Goal: Task Accomplishment & Management: Use online tool/utility

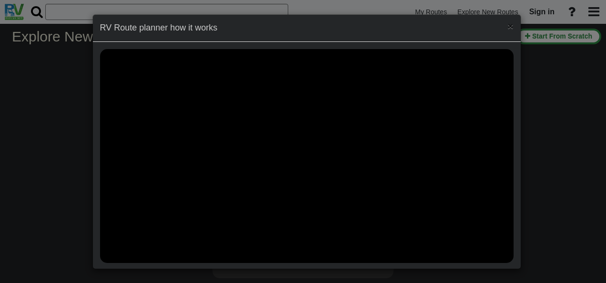
click at [507, 26] on span "×" at bounding box center [510, 25] width 6 height 11
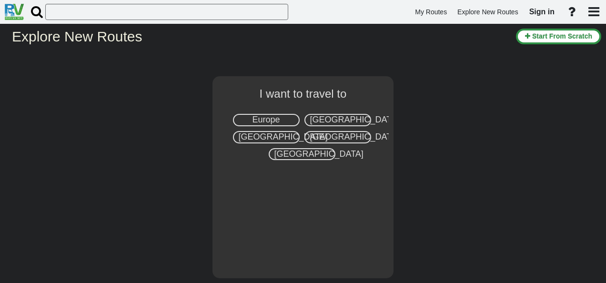
click at [333, 118] on span "[GEOGRAPHIC_DATA]" at bounding box center [354, 120] width 89 height 10
select select "number:2"
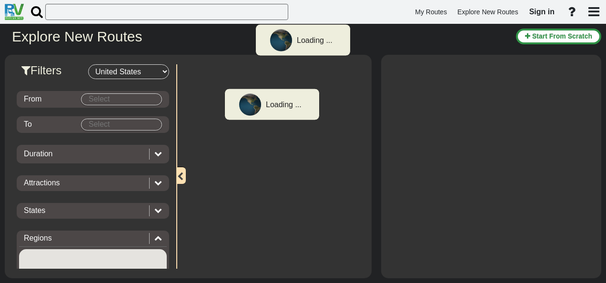
click at [118, 100] on body "Loading ... My Routes Explore New Routes Sign in × Name" at bounding box center [303, 141] width 606 height 283
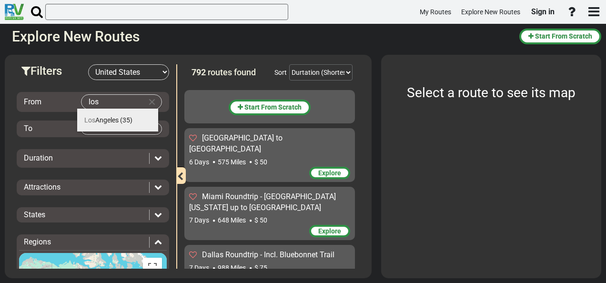
click at [112, 117] on span "[GEOGRAPHIC_DATA]" at bounding box center [101, 120] width 34 height 8
type input "[GEOGRAPHIC_DATA]"
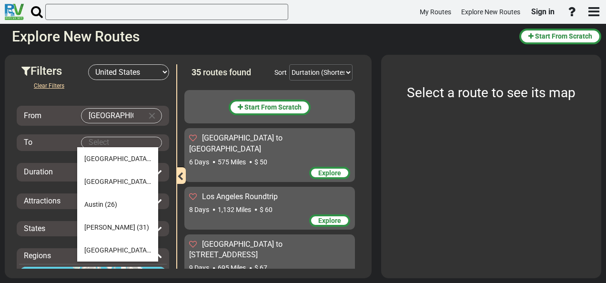
click at [104, 140] on body "My Routes Explore New Routes Sign in ×" at bounding box center [303, 141] width 606 height 283
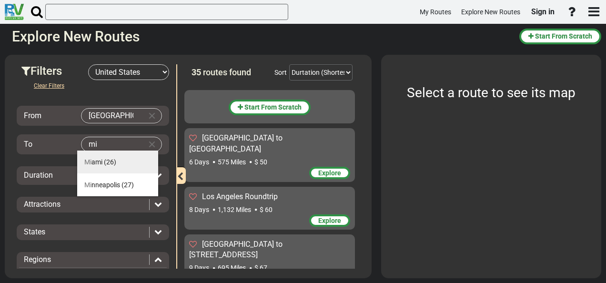
click at [107, 163] on span "(26)" at bounding box center [110, 162] width 12 height 8
type input "[GEOGRAPHIC_DATA]"
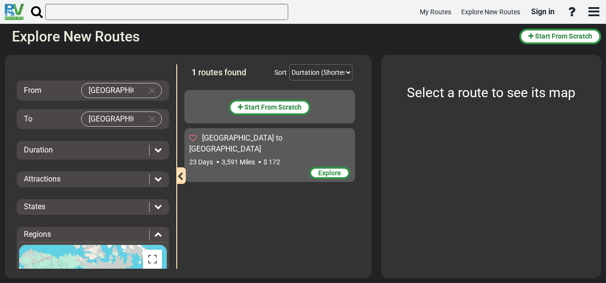
scroll to position [26, 0]
click at [81, 147] on div "Duration" at bounding box center [84, 149] width 120 height 11
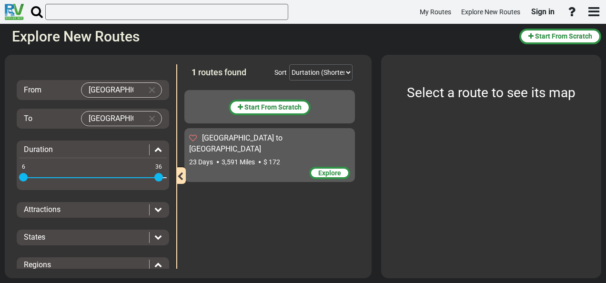
click at [81, 147] on div "Duration" at bounding box center [84, 149] width 120 height 11
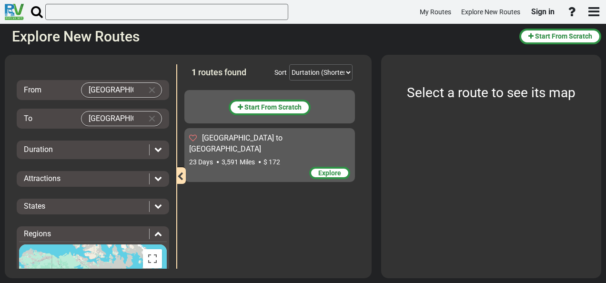
click at [154, 148] on icon at bounding box center [158, 149] width 8 height 8
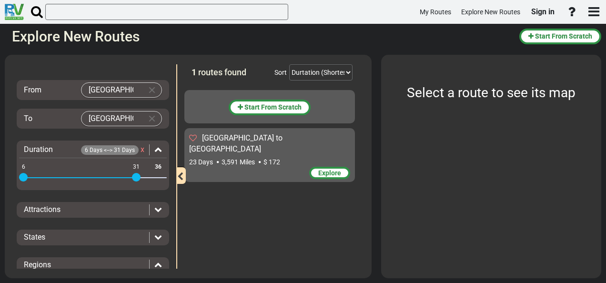
drag, startPoint x: 156, startPoint y: 176, endPoint x: 137, endPoint y: 177, distance: 18.6
click at [137, 177] on span at bounding box center [136, 177] width 9 height 9
click at [71, 209] on div "Attractions" at bounding box center [86, 209] width 125 height 11
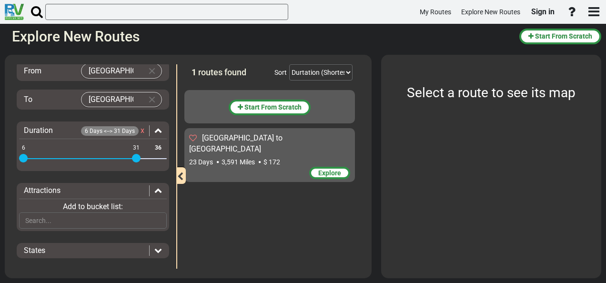
scroll to position [47, 0]
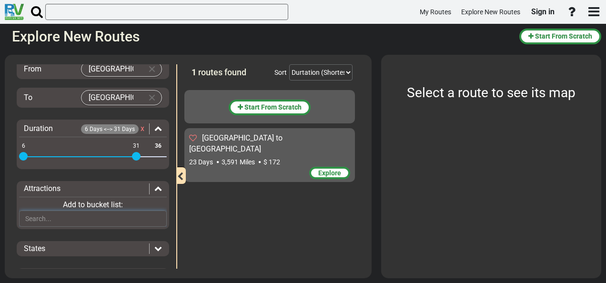
click at [57, 217] on input "text" at bounding box center [93, 218] width 148 height 16
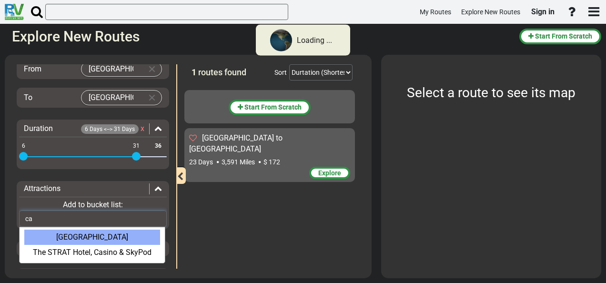
type input "c"
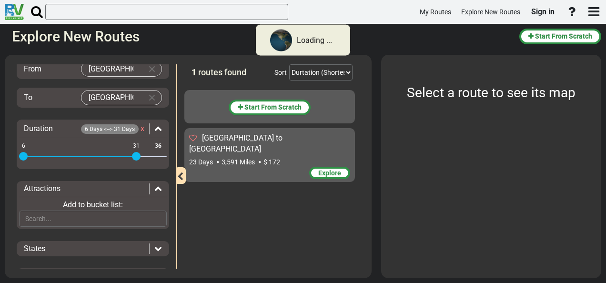
click at [78, 243] on div "States" at bounding box center [84, 248] width 120 height 11
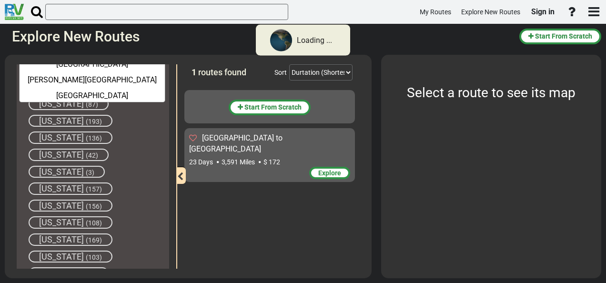
scroll to position [267, 0]
click at [59, 183] on span "[US_STATE]" at bounding box center [61, 188] width 45 height 10
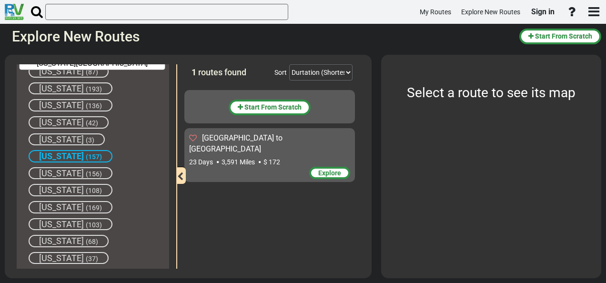
scroll to position [296, 0]
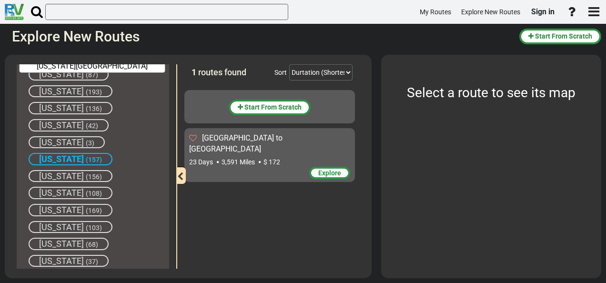
click at [56, 157] on span "[US_STATE]" at bounding box center [61, 159] width 45 height 10
click at [329, 169] on span "Explore" at bounding box center [329, 173] width 23 height 8
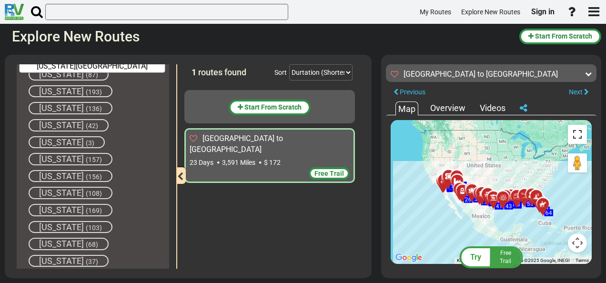
click at [573, 141] on button "Toggle fullscreen view" at bounding box center [576, 134] width 19 height 19
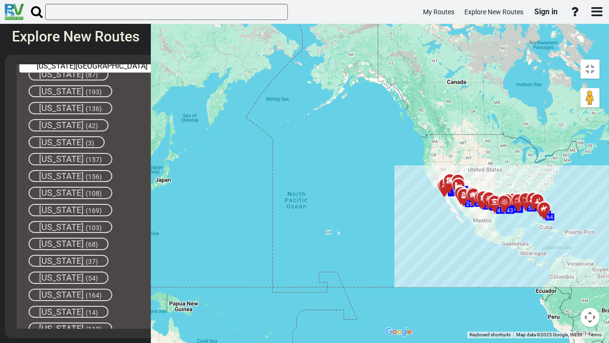
click at [598, 282] on button "Map camera controls" at bounding box center [590, 317] width 19 height 19
click at [569, 274] on button "Zoom in" at bounding box center [566, 269] width 19 height 19
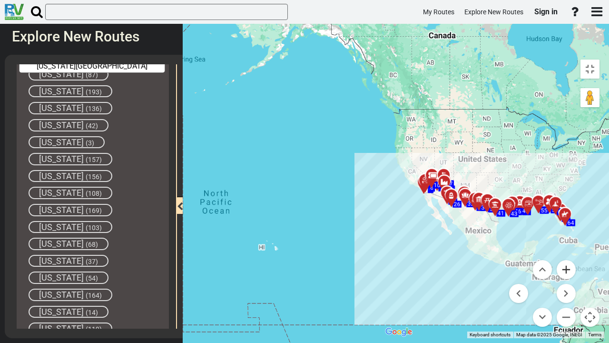
click at [569, 274] on button "Zoom in" at bounding box center [566, 269] width 19 height 19
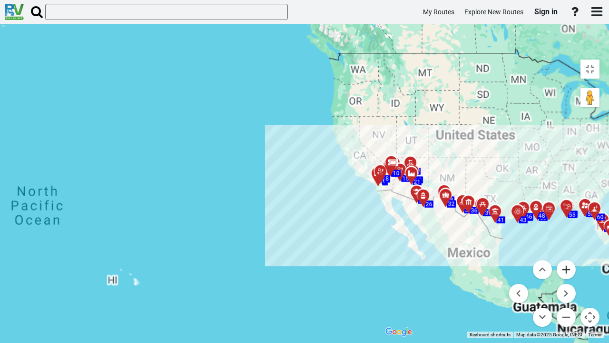
click at [569, 274] on button "Zoom in" at bounding box center [566, 269] width 19 height 19
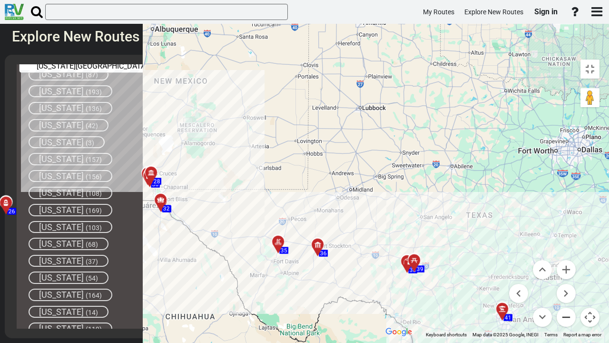
click at [574, 282] on button "Zoom out" at bounding box center [566, 317] width 19 height 19
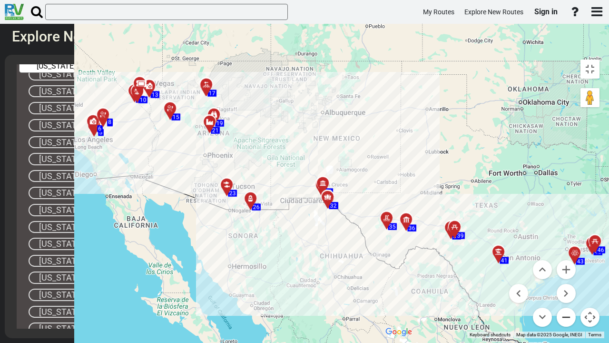
click at [574, 282] on button "Zoom out" at bounding box center [566, 317] width 19 height 19
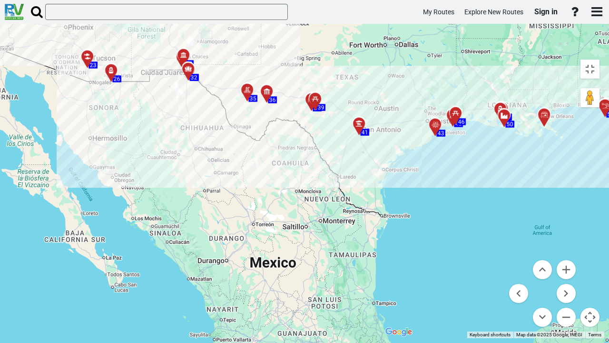
drag, startPoint x: 368, startPoint y: 239, endPoint x: 0, endPoint y: 81, distance: 400.2
click at [381, 81] on div "To activate drag with keyboard, press Alt + Enter. Once in keyboard drag state,…" at bounding box center [493, 196] width 224 height 283
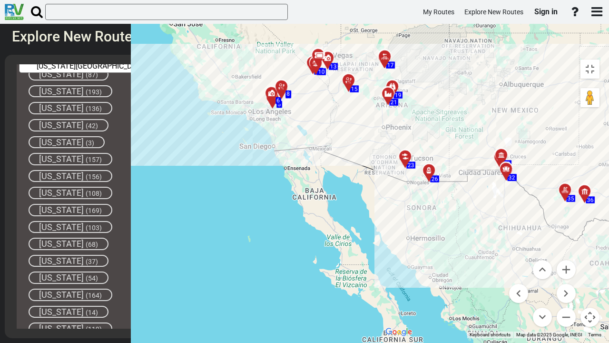
drag, startPoint x: 172, startPoint y: 148, endPoint x: 493, endPoint y: 248, distance: 336.7
click at [493, 248] on div "To activate drag with keyboard, press Alt + Enter. Once in keyboard drag state,…" at bounding box center [493, 196] width 224 height 283
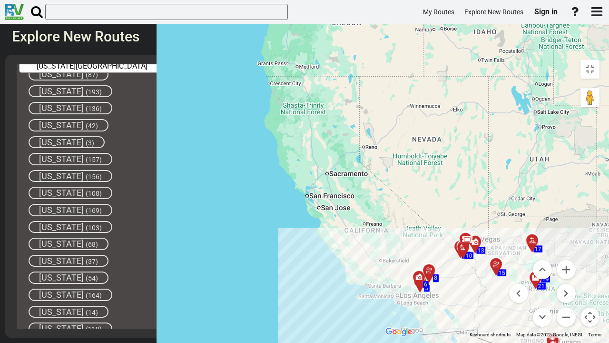
drag, startPoint x: 151, startPoint y: 159, endPoint x: 302, endPoint y: 342, distance: 237.4
click at [381, 282] on div "To activate drag with keyboard, press Alt + Enter. Once in keyboard drag state,…" at bounding box center [493, 196] width 224 height 283
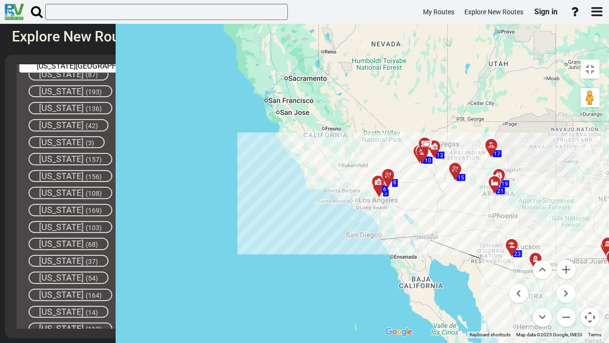
drag, startPoint x: 176, startPoint y: 283, endPoint x: 121, endPoint y: 162, distance: 132.9
click at [381, 162] on div "To activate drag with keyboard, press Alt + Enter. Once in keyboard drag state,…" at bounding box center [493, 196] width 224 height 283
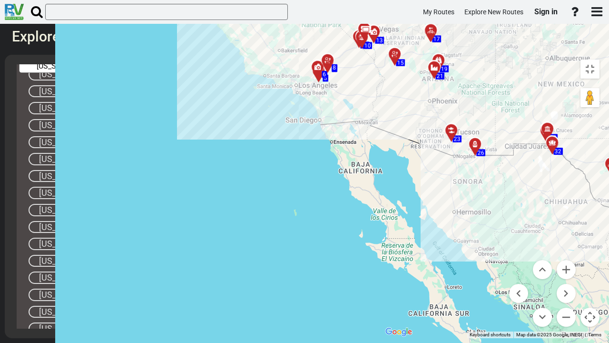
drag, startPoint x: 142, startPoint y: 201, endPoint x: 70, endPoint y: 71, distance: 148.7
click at [381, 71] on div "To activate drag with keyboard, press Alt + Enter. Once in keyboard drag state,…" at bounding box center [493, 196] width 224 height 283
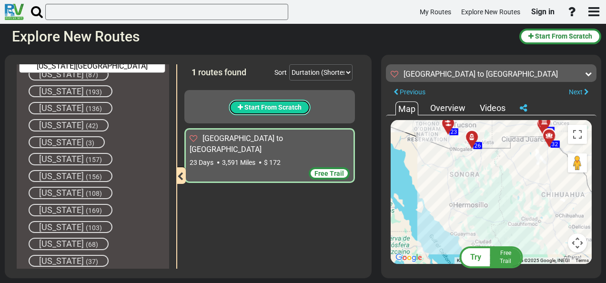
click at [267, 108] on span "Start From Scratch" at bounding box center [272, 107] width 57 height 8
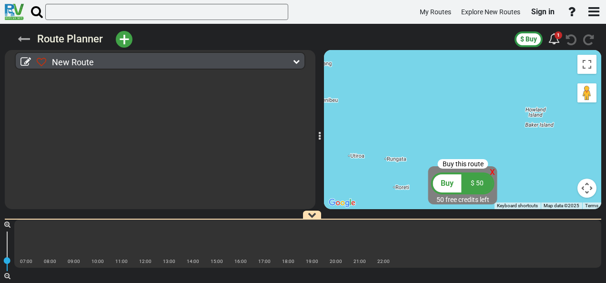
click at [27, 40] on icon at bounding box center [24, 39] width 12 height 12
select select "number:2"
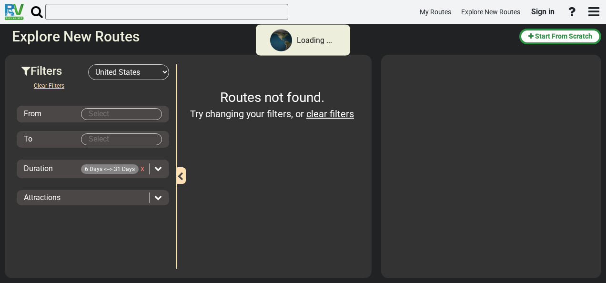
type input "[GEOGRAPHIC_DATA]"
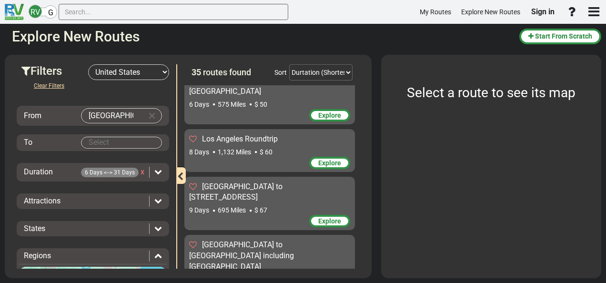
scroll to position [58, 0]
click at [318, 217] on span "Explore" at bounding box center [329, 221] width 23 height 8
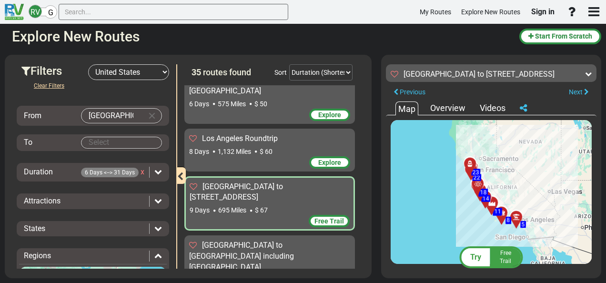
click at [315, 217] on span "Free Trail" at bounding box center [329, 221] width 30 height 8
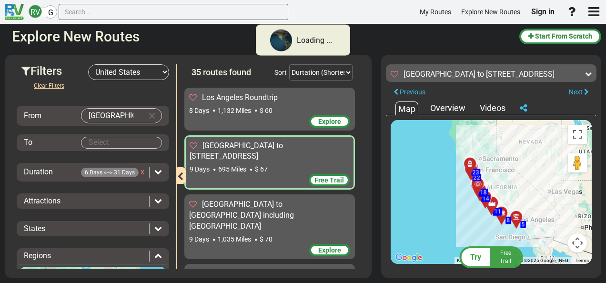
scroll to position [109, 0]
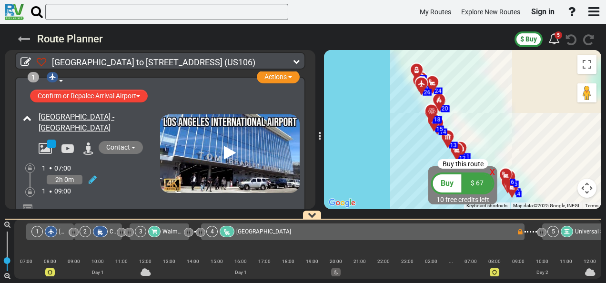
click at [25, 37] on icon at bounding box center [24, 39] width 12 height 12
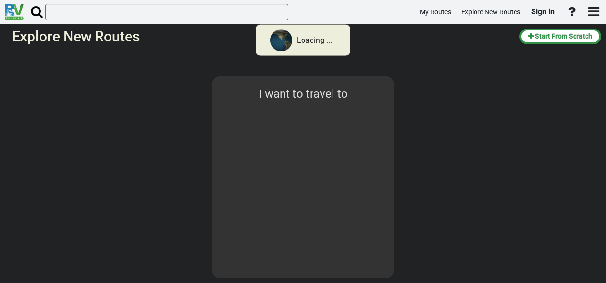
select select "number:2"
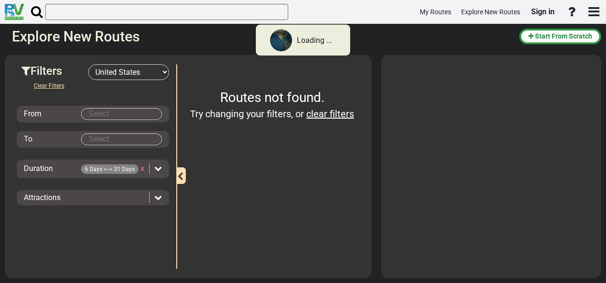
type input "[GEOGRAPHIC_DATA]"
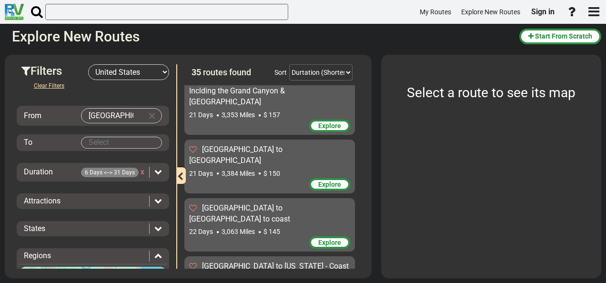
scroll to position [1569, 0]
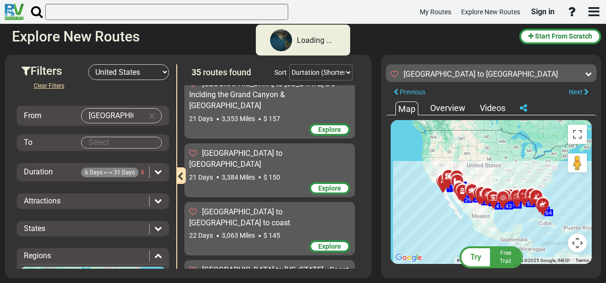
drag, startPoint x: 292, startPoint y: 171, endPoint x: 324, endPoint y: 199, distance: 42.1
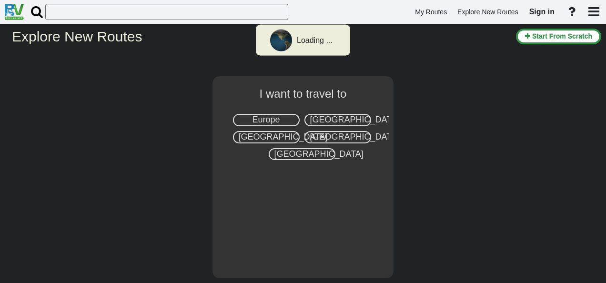
select select "number:2"
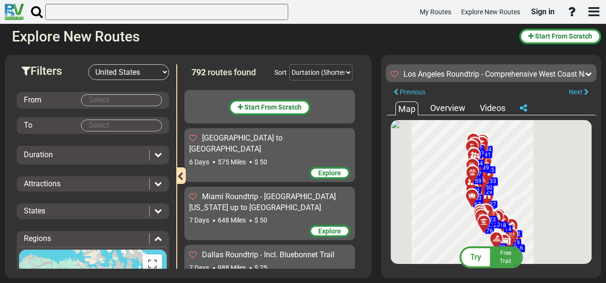
scroll to position [39300, 0]
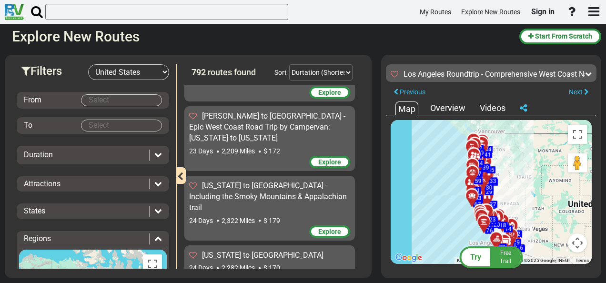
click at [577, 246] on button "Map camera controls" at bounding box center [576, 242] width 19 height 19
click at [575, 240] on button "Map camera controls" at bounding box center [576, 242] width 19 height 19
click at [578, 134] on button "Toggle fullscreen view" at bounding box center [576, 134] width 19 height 19
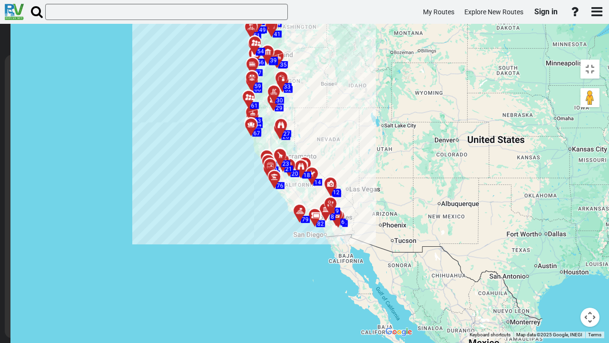
drag, startPoint x: 154, startPoint y: 115, endPoint x: 33, endPoint y: 33, distance: 145.4
click at [381, 55] on div "To activate drag with keyboard, press Alt + Enter. Once in keyboard drag state,…" at bounding box center [493, 196] width 224 height 283
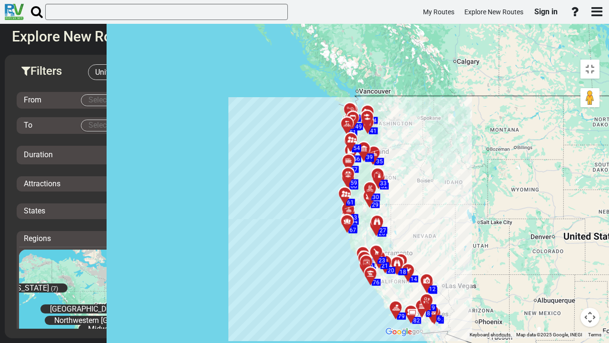
drag, startPoint x: 31, startPoint y: 107, endPoint x: 123, endPoint y: 204, distance: 134.0
click at [381, 204] on div "To activate drag with keyboard, press Alt + Enter. Once in keyboard drag state,…" at bounding box center [493, 196] width 224 height 283
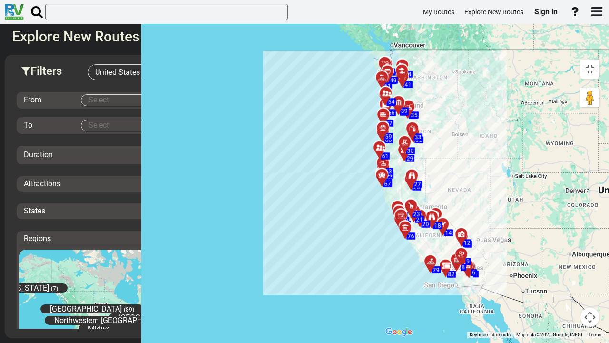
drag, startPoint x: 306, startPoint y: 269, endPoint x: 305, endPoint y: 190, distance: 79.0
click at [381, 190] on div "To activate drag with keyboard, press Alt + Enter. Once in keyboard drag state,…" at bounding box center [493, 196] width 224 height 283
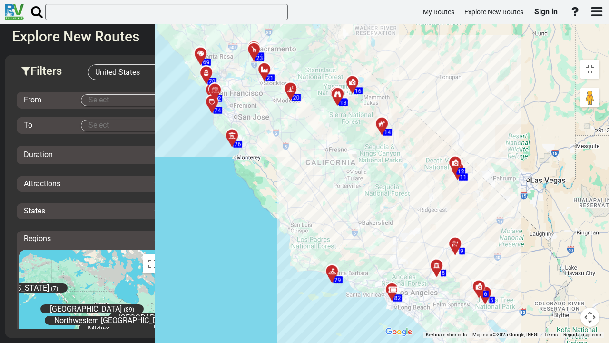
drag, startPoint x: 250, startPoint y: 219, endPoint x: 361, endPoint y: 140, distance: 135.8
click at [381, 140] on div "To activate drag with keyboard, press Alt + Enter. Once in keyboard drag state,…" at bounding box center [493, 196] width 224 height 283
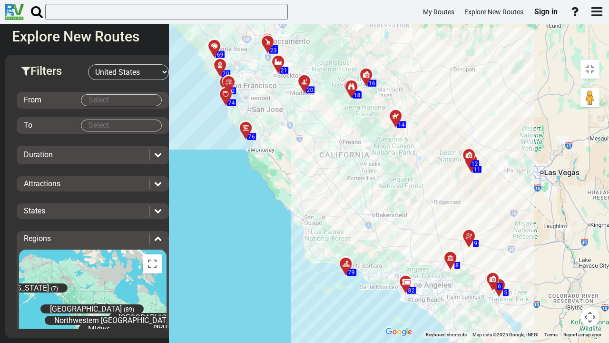
drag, startPoint x: 217, startPoint y: 212, endPoint x: 243, endPoint y: 198, distance: 29.6
click at [381, 198] on div "To activate drag with keyboard, press Alt + Enter. Once in keyboard drag state,…" at bounding box center [493, 196] width 224 height 283
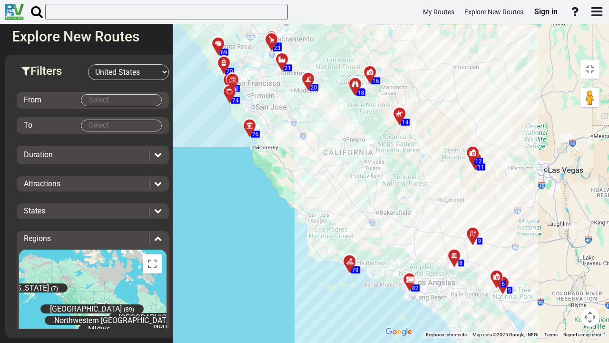
click at [405, 276] on div at bounding box center [413, 283] width 16 height 15
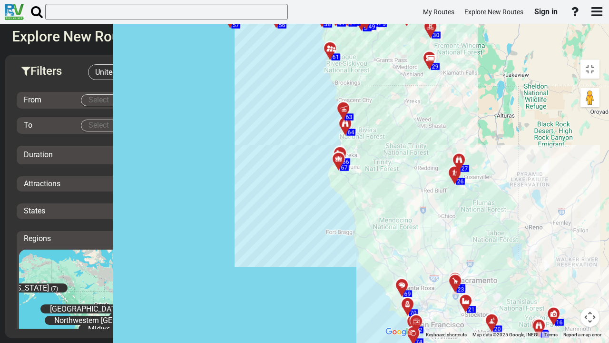
drag, startPoint x: 110, startPoint y: 100, endPoint x: 294, endPoint y: 342, distance: 303.4
click at [381, 282] on div "To activate drag with keyboard, press Alt + Enter. Once in keyboard drag state,…" at bounding box center [493, 196] width 224 height 283
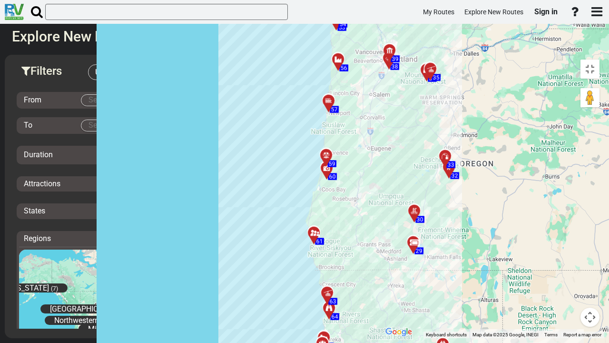
drag, startPoint x: 215, startPoint y: 157, endPoint x: 206, endPoint y: 342, distance: 185.4
click at [381, 282] on div "To activate drag with keyboard, press Alt + Enter. Once in keyboard drag state,…" at bounding box center [493, 196] width 224 height 283
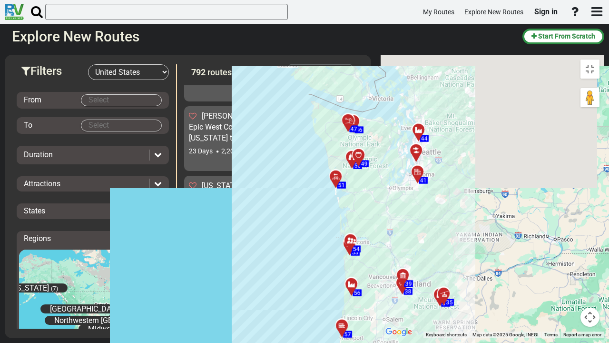
drag, startPoint x: 198, startPoint y: 88, endPoint x: 211, endPoint y: 315, distance: 227.5
click at [381, 282] on div "To activate drag with keyboard, press Alt + Enter. Once in keyboard drag state,…" at bounding box center [493, 196] width 224 height 283
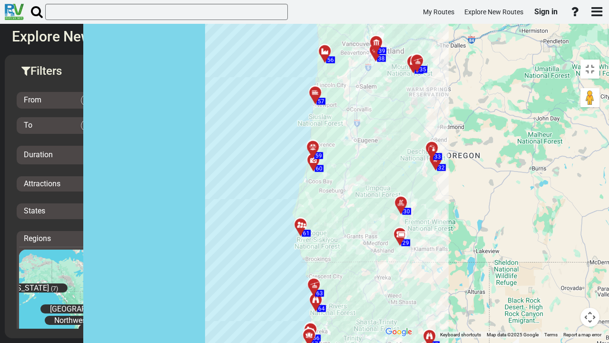
drag, startPoint x: 251, startPoint y: 234, endPoint x: 237, endPoint y: 0, distance: 234.6
click at [381, 55] on div "To activate drag with keyboard, press Alt + Enter. Once in keyboard drag state,…" at bounding box center [493, 196] width 224 height 283
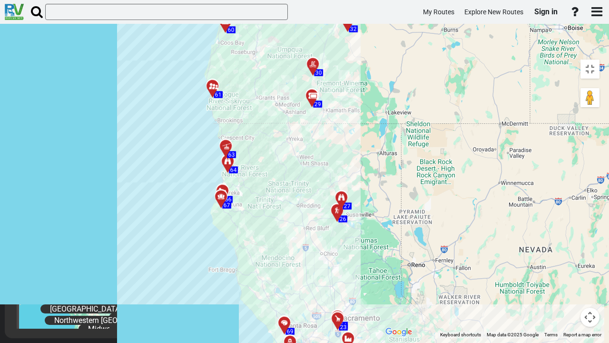
drag, startPoint x: 363, startPoint y: 202, endPoint x: 280, endPoint y: 62, distance: 162.2
click at [381, 62] on div "To activate drag with keyboard, press Alt + Enter. Once in keyboard drag state,…" at bounding box center [493, 196] width 224 height 283
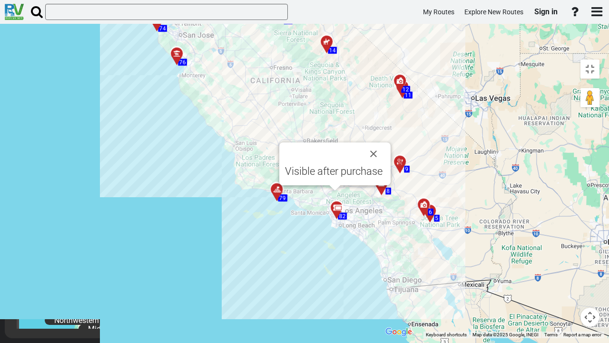
drag, startPoint x: 420, startPoint y: 169, endPoint x: 260, endPoint y: 15, distance: 222.5
click at [381, 55] on div "To activate drag with keyboard, press Alt + Enter. Once in keyboard drag state,…" at bounding box center [493, 196] width 224 height 283
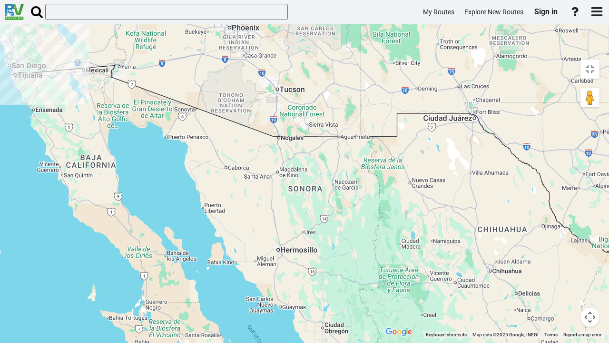
drag, startPoint x: 388, startPoint y: 261, endPoint x: 30, endPoint y: 10, distance: 438.5
click at [381, 55] on div "To activate drag with keyboard, press Alt + Enter. Once in keyboard drag state,…" at bounding box center [493, 196] width 224 height 283
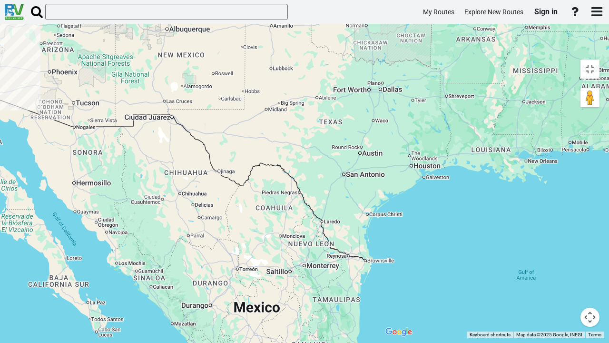
drag, startPoint x: 357, startPoint y: 118, endPoint x: 149, endPoint y: 201, distance: 223.0
click at [381, 201] on div "To activate drag with keyboard, press Alt + Enter. Once in keyboard drag state,…" at bounding box center [493, 196] width 224 height 283
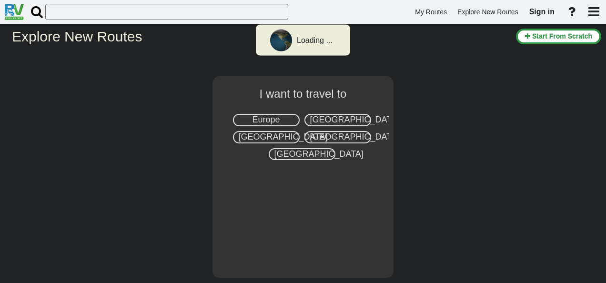
select select "number:2"
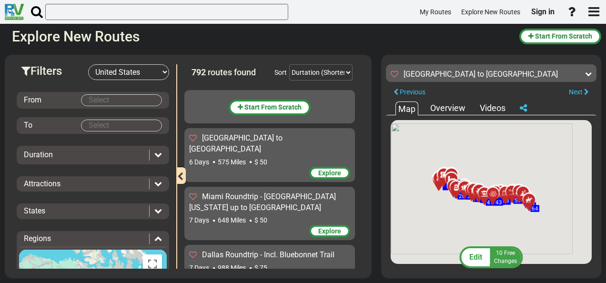
scroll to position [34106, 0]
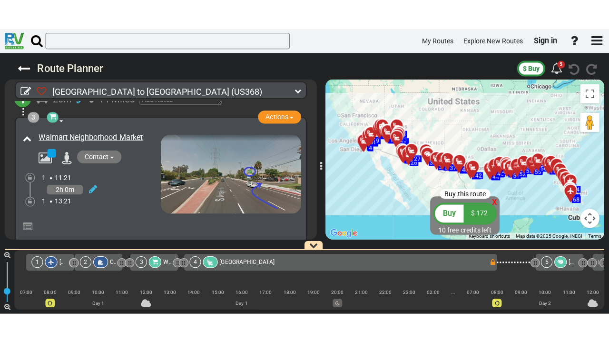
scroll to position [311, 0]
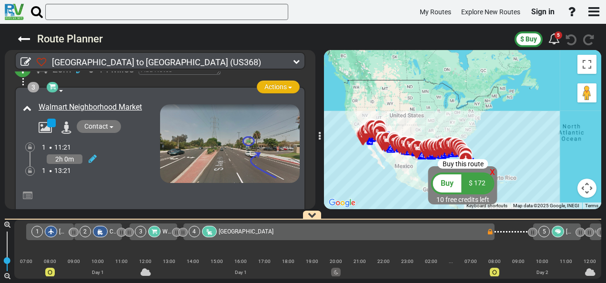
click at [279, 87] on span "Actions" at bounding box center [275, 87] width 22 height 8
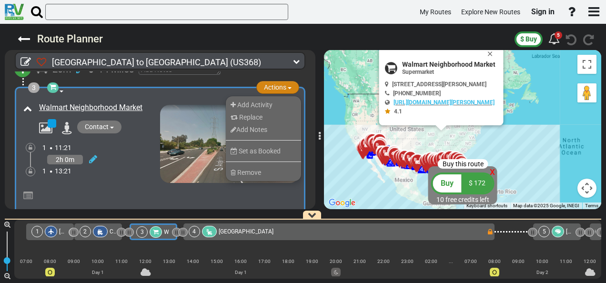
click at [279, 87] on span "Actions" at bounding box center [275, 87] width 22 height 8
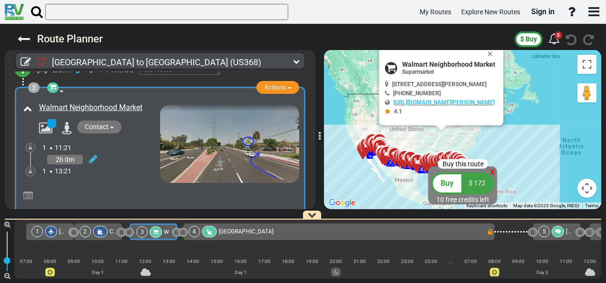
click at [503, 50] on div "Route Planner $ Buy 5" at bounding box center [303, 39] width 582 height 21
click at [497, 51] on button "Close" at bounding box center [491, 53] width 11 height 13
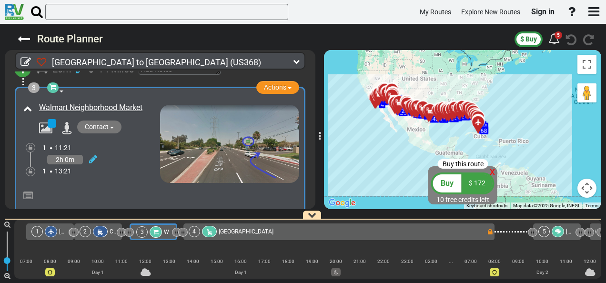
drag, startPoint x: 502, startPoint y: 135, endPoint x: 514, endPoint y: 84, distance: 52.3
click at [514, 84] on div "To activate drag with keyboard, press Alt + Enter. Once in keyboard drag state,…" at bounding box center [462, 129] width 277 height 159
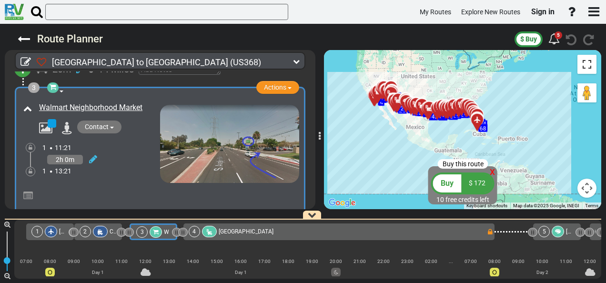
click at [592, 65] on button "Toggle fullscreen view" at bounding box center [586, 64] width 19 height 19
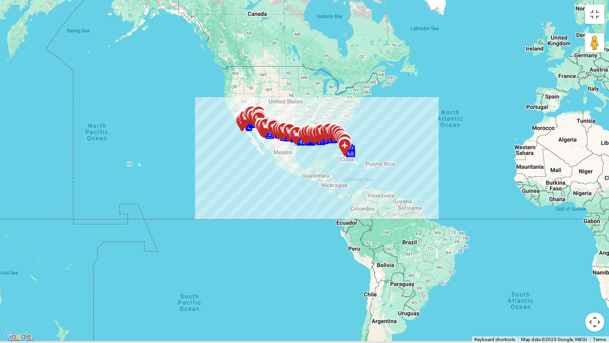
drag, startPoint x: 234, startPoint y: 120, endPoint x: 262, endPoint y: 102, distance: 33.0
click at [262, 102] on div "To activate drag with keyboard, press Alt + Enter. Once in keyboard drag state,…" at bounding box center [304, 171] width 609 height 343
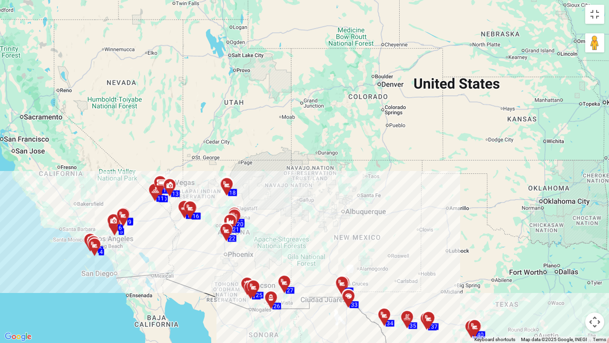
drag, startPoint x: 110, startPoint y: 218, endPoint x: 191, endPoint y: 130, distance: 118.9
click at [191, 130] on div "To activate drag with keyboard, press Alt + Enter. Once in keyboard drag state,…" at bounding box center [304, 171] width 609 height 343
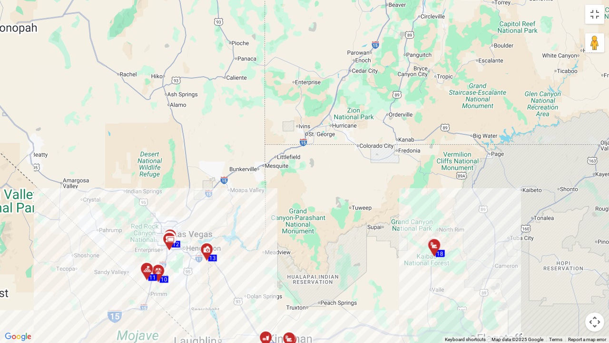
drag, startPoint x: 191, startPoint y: 130, endPoint x: 323, endPoint y: 0, distance: 185.5
click at [323, 0] on div "To activate drag with keyboard, press Alt + Enter. Once in keyboard drag state,…" at bounding box center [304, 171] width 609 height 343
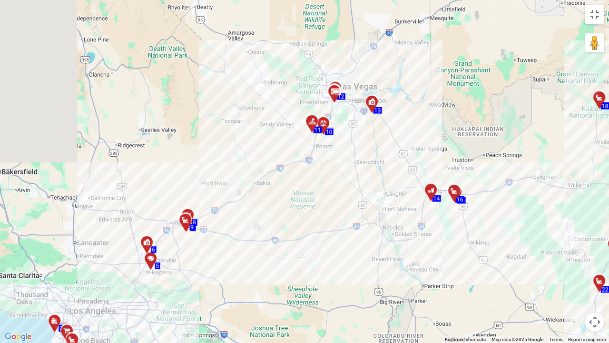
drag, startPoint x: 89, startPoint y: 229, endPoint x: 250, endPoint y: 81, distance: 219.7
click at [250, 81] on div "To activate drag with keyboard, press Alt + Enter. Once in keyboard drag state,…" at bounding box center [304, 171] width 609 height 343
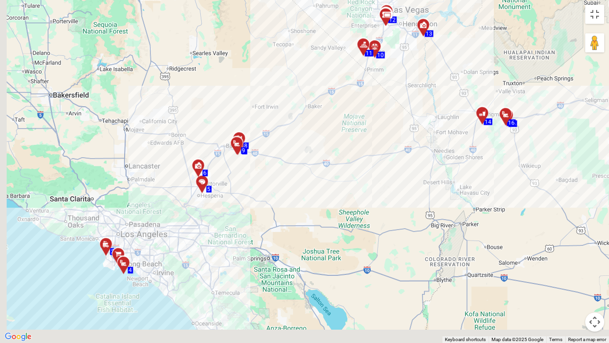
drag, startPoint x: 155, startPoint y: 140, endPoint x: 208, endPoint y: 59, distance: 96.9
click at [208, 59] on div "To activate drag with keyboard, press Alt + Enter. Once in keyboard drag state,…" at bounding box center [304, 171] width 609 height 343
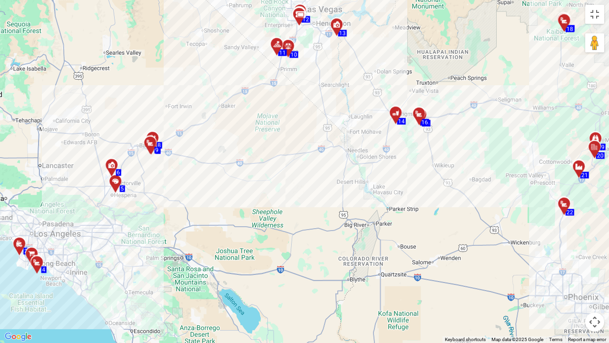
drag, startPoint x: 399, startPoint y: 70, endPoint x: 285, endPoint y: 60, distance: 114.3
click at [285, 60] on div "To activate drag with keyboard, press Alt + Enter. Once in keyboard drag state,…" at bounding box center [304, 171] width 609 height 343
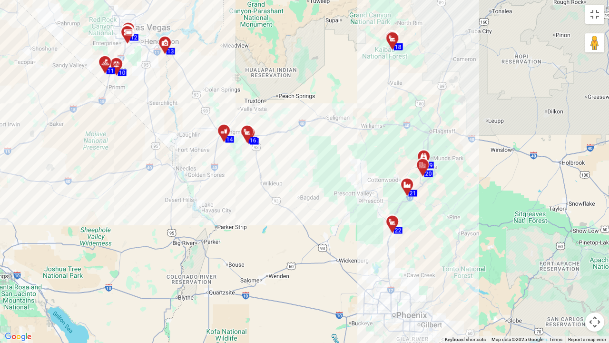
drag, startPoint x: 417, startPoint y: 146, endPoint x: 265, endPoint y: 179, distance: 155.0
click at [265, 179] on div "To activate drag with keyboard, press Alt + Enter. Once in keyboard drag state,…" at bounding box center [304, 171] width 609 height 343
click at [391, 42] on div at bounding box center [396, 42] width 16 height 15
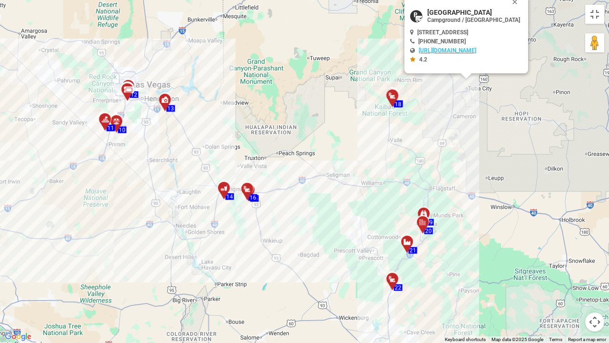
scroll to position [0, 1801]
click at [368, 105] on div "To activate drag with keyboard, press Alt + Enter. Once in keyboard drag state,…" at bounding box center [304, 171] width 609 height 343
click at [346, 114] on div "To activate drag with keyboard, press Alt + Enter. Once in keyboard drag state,…" at bounding box center [304, 171] width 609 height 343
click at [523, 3] on button "Close" at bounding box center [516, 1] width 11 height 13
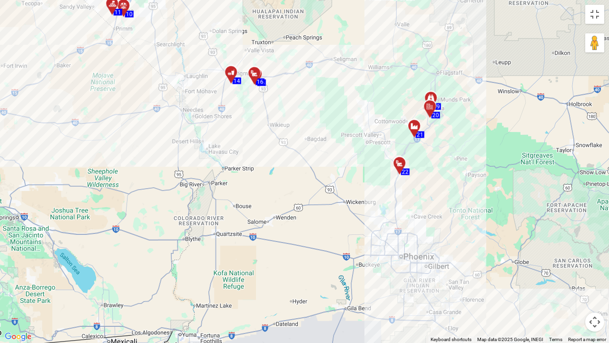
drag, startPoint x: 427, startPoint y: 178, endPoint x: 389, endPoint y: 109, distance: 78.0
click at [389, 109] on div "To activate drag with keyboard, press Alt + Enter. Once in keyboard drag state,…" at bounding box center [304, 171] width 609 height 343
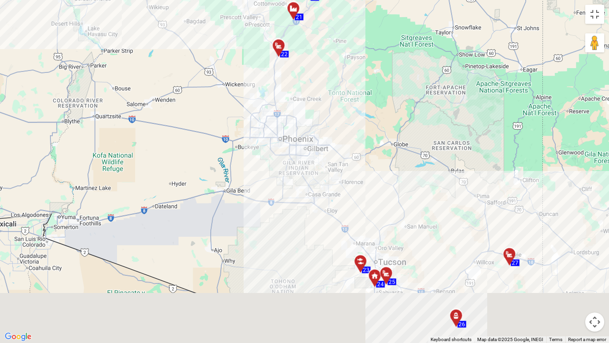
drag, startPoint x: 426, startPoint y: 222, endPoint x: 286, endPoint y: 81, distance: 198.9
click at [286, 81] on div "To activate drag with keyboard, press Alt + Enter. Once in keyboard drag state,…" at bounding box center [304, 171] width 609 height 343
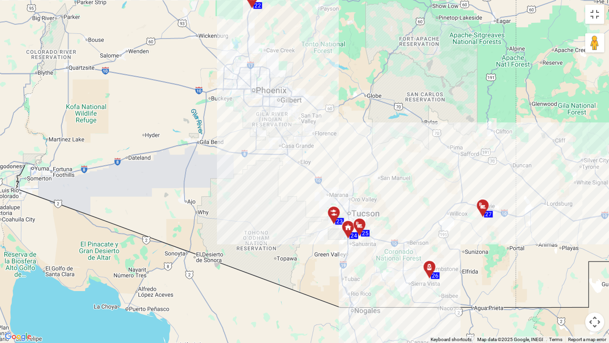
drag, startPoint x: 376, startPoint y: 174, endPoint x: 338, endPoint y: 109, distance: 75.5
click at [338, 109] on div "To activate drag with keyboard, press Alt + Enter. Once in keyboard drag state,…" at bounding box center [304, 171] width 609 height 343
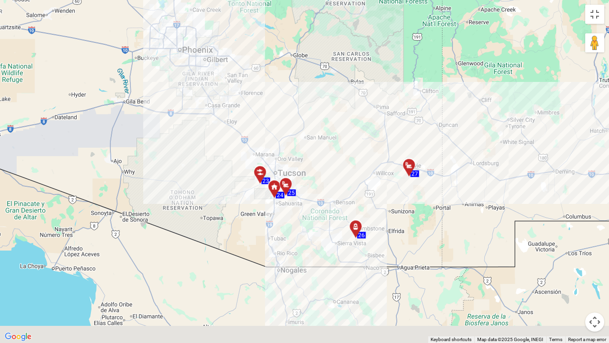
drag, startPoint x: 410, startPoint y: 217, endPoint x: 299, endPoint y: 157, distance: 126.5
click at [299, 157] on div "To activate drag with keyboard, press Alt + Enter. Once in keyboard drag state,…" at bounding box center [304, 171] width 609 height 343
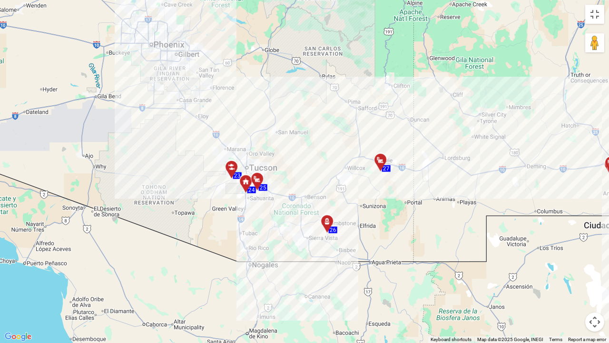
click at [329, 223] on div at bounding box center [331, 225] width 16 height 15
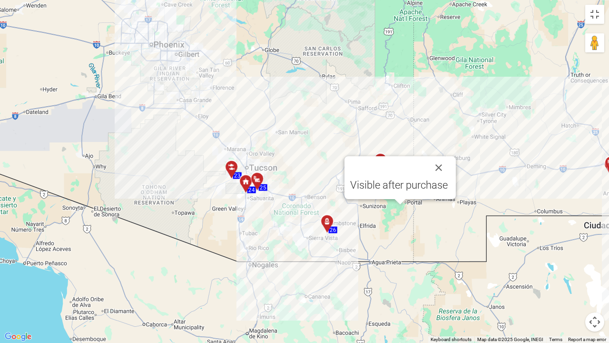
scroll to position [0, 2985]
click at [328, 224] on div at bounding box center [331, 225] width 16 height 15
click at [420, 224] on div "To activate drag with keyboard, press Alt + Enter. Once in keyboard drag state,…" at bounding box center [304, 171] width 609 height 343
click at [380, 159] on icon at bounding box center [381, 160] width 10 height 8
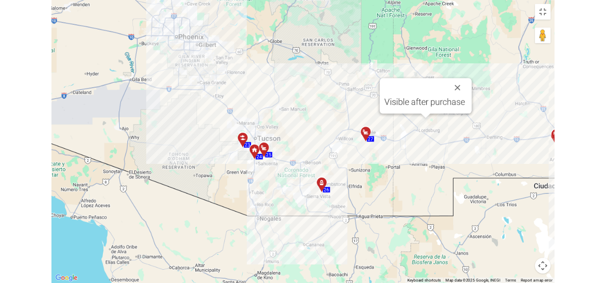
scroll to position [0, 3164]
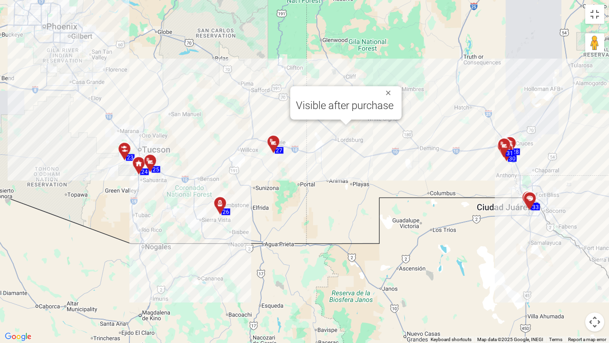
drag, startPoint x: 470, startPoint y: 189, endPoint x: 339, endPoint y: 168, distance: 132.6
click at [339, 168] on div "To activate drag with keyboard, press Alt + Enter. Once in keyboard drag state,…" at bounding box center [304, 171] width 609 height 343
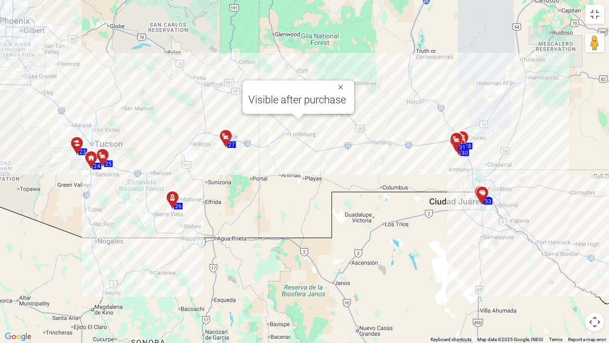
drag, startPoint x: 422, startPoint y: 181, endPoint x: 366, endPoint y: 174, distance: 56.7
click at [366, 174] on div "To activate drag with keyboard, press Alt + Enter. Once in keyboard drag state,…" at bounding box center [304, 171] width 609 height 343
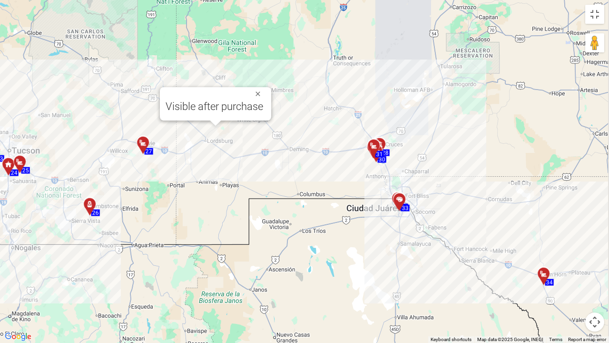
drag, startPoint x: 407, startPoint y: 181, endPoint x: 325, endPoint y: 189, distance: 81.9
click at [325, 189] on div "To activate drag with keyboard, press Alt + Enter. Once in keyboard drag state,…" at bounding box center [304, 171] width 609 height 343
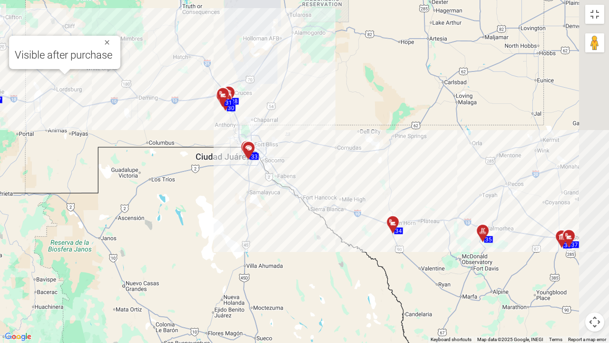
drag, startPoint x: 425, startPoint y: 245, endPoint x: 277, endPoint y: 149, distance: 175.6
click at [277, 149] on div "To activate drag with keyboard, press Alt + Enter. Once in keyboard drag state,…" at bounding box center [304, 171] width 609 height 343
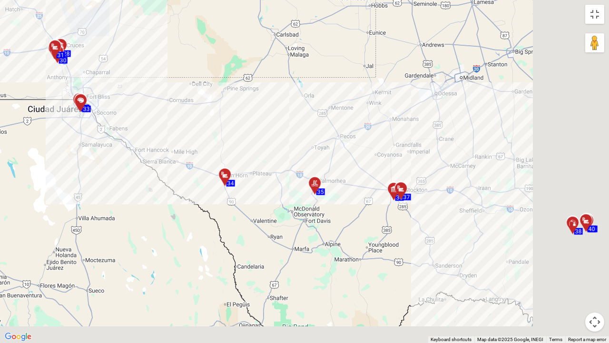
drag, startPoint x: 426, startPoint y: 183, endPoint x: 235, endPoint y: 123, distance: 199.5
click at [235, 123] on div "To activate drag with keyboard, press Alt + Enter. Once in keyboard drag state,…" at bounding box center [304, 171] width 609 height 343
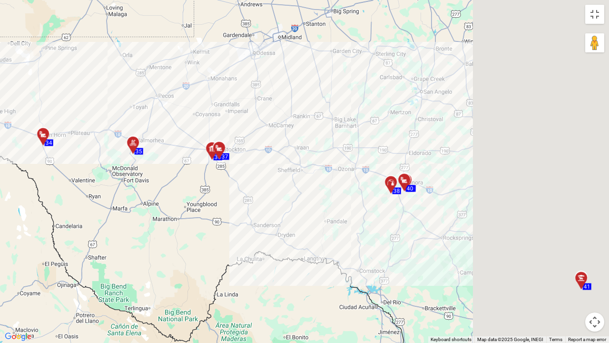
drag, startPoint x: 428, startPoint y: 163, endPoint x: 237, endPoint y: 120, distance: 195.6
click at [237, 120] on div "To activate drag with keyboard, press Alt + Enter. Once in keyboard drag state,…" at bounding box center [304, 171] width 609 height 343
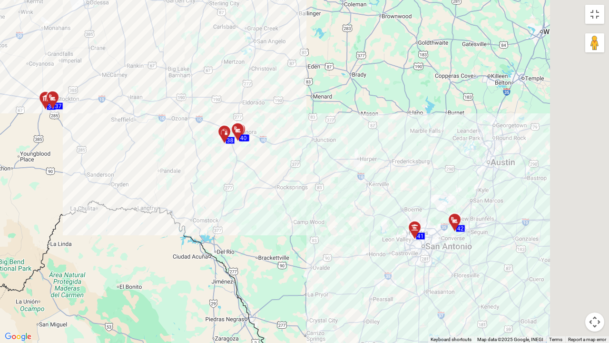
drag, startPoint x: 425, startPoint y: 163, endPoint x: 248, endPoint y: 108, distance: 185.6
click at [248, 108] on div "To activate drag with keyboard, press Alt + Enter. Once in keyboard drag state,…" at bounding box center [304, 171] width 609 height 343
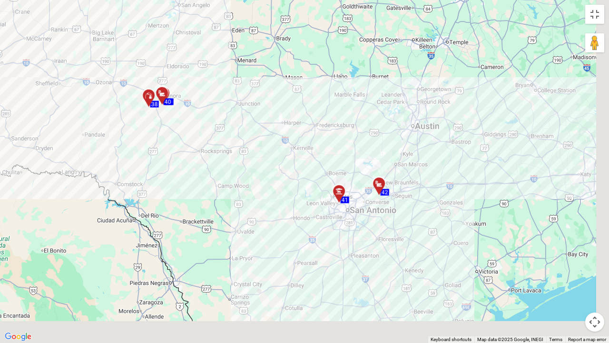
drag, startPoint x: 422, startPoint y: 164, endPoint x: 348, endPoint y: 129, distance: 81.3
click at [348, 129] on div "To activate drag with keyboard, press Alt + Enter. Once in keyboard drag state,…" at bounding box center [304, 171] width 609 height 343
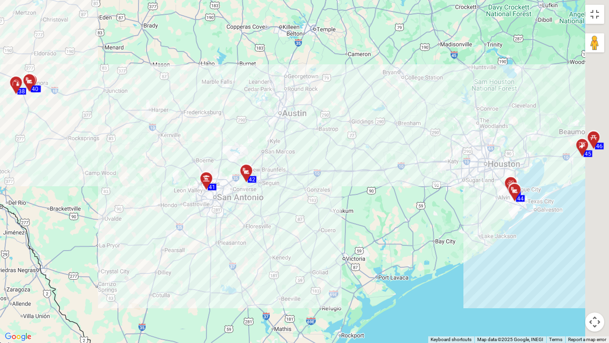
drag, startPoint x: 449, startPoint y: 168, endPoint x: 299, endPoint y: 159, distance: 150.7
click at [299, 159] on div "To activate drag with keyboard, press Alt + Enter. Once in keyboard drag state,…" at bounding box center [304, 171] width 609 height 343
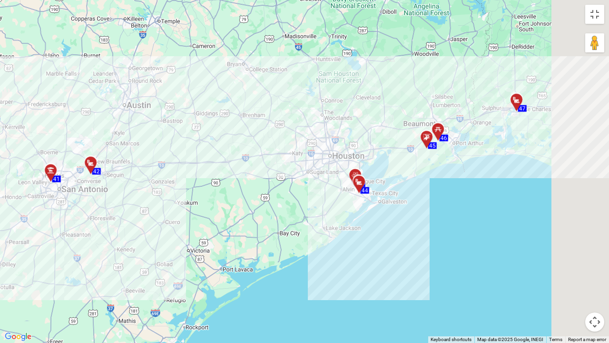
drag, startPoint x: 416, startPoint y: 150, endPoint x: 275, endPoint y: 138, distance: 141.9
click at [275, 138] on div "To activate drag with keyboard, press Alt + Enter. Once in keyboard drag state,…" at bounding box center [304, 171] width 609 height 343
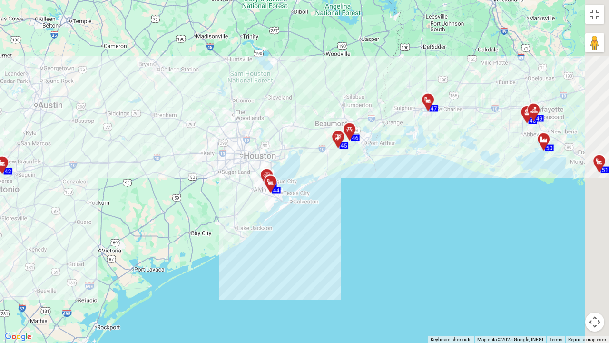
drag, startPoint x: 403, startPoint y: 130, endPoint x: 315, endPoint y: 130, distance: 88.5
click at [315, 130] on div "To activate drag with keyboard, press Alt + Enter. Once in keyboard drag state,…" at bounding box center [304, 171] width 609 height 343
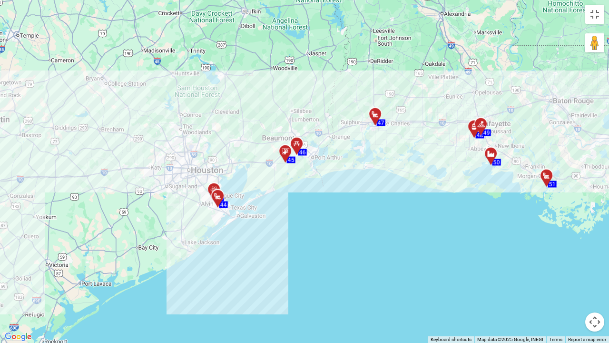
drag, startPoint x: 406, startPoint y: 147, endPoint x: 350, endPoint y: 161, distance: 57.0
click at [350, 161] on div "To activate drag with keyboard, press Alt + Enter. Once in keyboard drag state,…" at bounding box center [304, 171] width 609 height 343
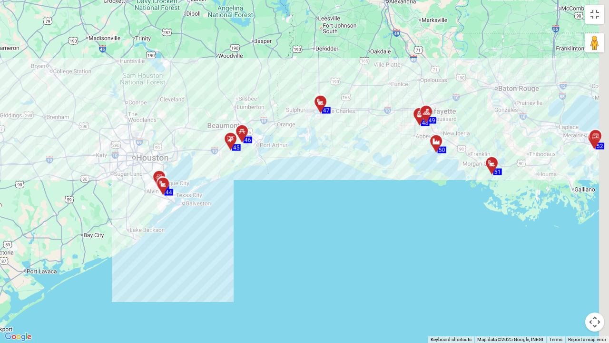
drag, startPoint x: 420, startPoint y: 162, endPoint x: 341, endPoint y: 144, distance: 81.4
click at [341, 144] on div "To activate drag with keyboard, press Alt + Enter. Once in keyboard drag state,…" at bounding box center [304, 171] width 609 height 343
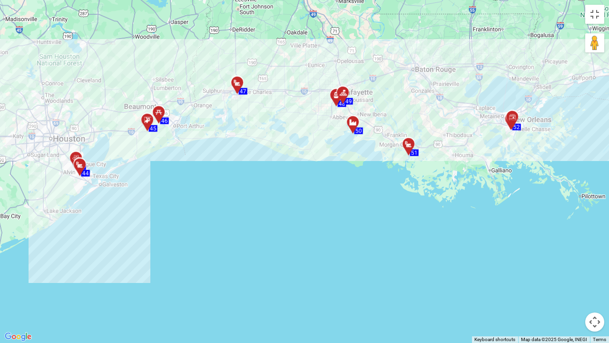
drag, startPoint x: 502, startPoint y: 196, endPoint x: 429, endPoint y: 177, distance: 75.7
click at [429, 177] on div "To activate drag with keyboard, press Alt + Enter. Once in keyboard drag state,…" at bounding box center [304, 171] width 609 height 343
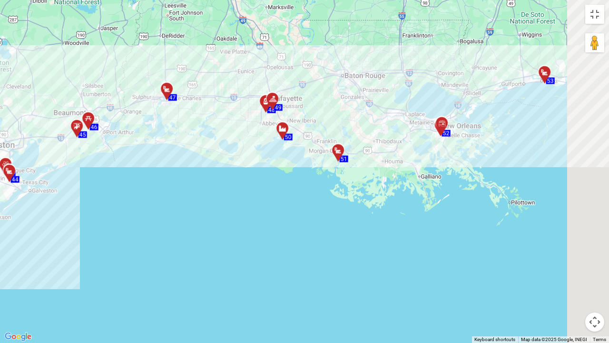
drag, startPoint x: 494, startPoint y: 169, endPoint x: 417, endPoint y: 176, distance: 77.9
click at [417, 176] on div "To activate drag with keyboard, press Alt + Enter. Once in keyboard drag state,…" at bounding box center [304, 171] width 609 height 343
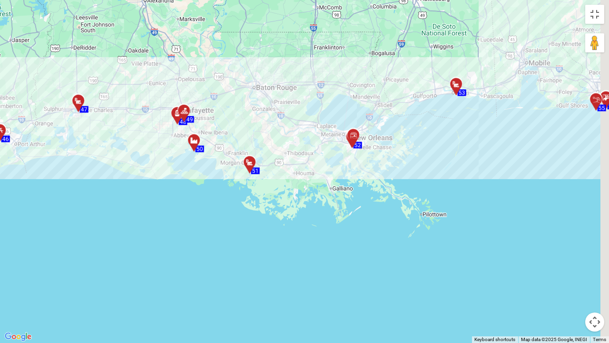
drag, startPoint x: 537, startPoint y: 108, endPoint x: 437, endPoint y: 121, distance: 100.9
click at [437, 121] on div "To activate drag with keyboard, press Alt + Enter. Once in keyboard drag state,…" at bounding box center [304, 171] width 609 height 343
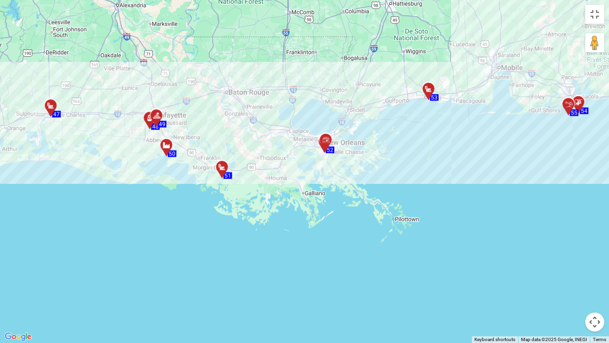
drag, startPoint x: 497, startPoint y: 128, endPoint x: 476, endPoint y: 130, distance: 20.7
click at [476, 130] on div "To activate drag with keyboard, press Alt + Enter. Once in keyboard drag state,…" at bounding box center [304, 171] width 609 height 343
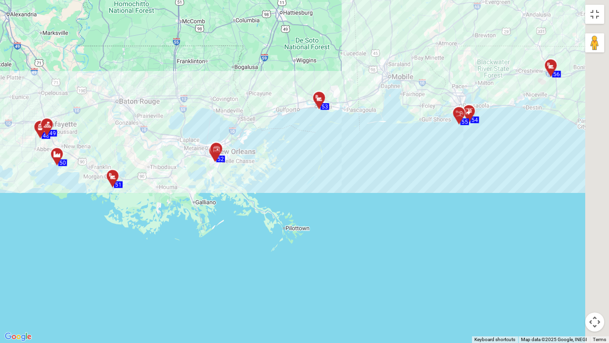
drag, startPoint x: 502, startPoint y: 140, endPoint x: 344, endPoint y: 157, distance: 159.4
click at [344, 157] on div "To activate drag with keyboard, press Alt + Enter. Once in keyboard drag state,…" at bounding box center [304, 171] width 609 height 343
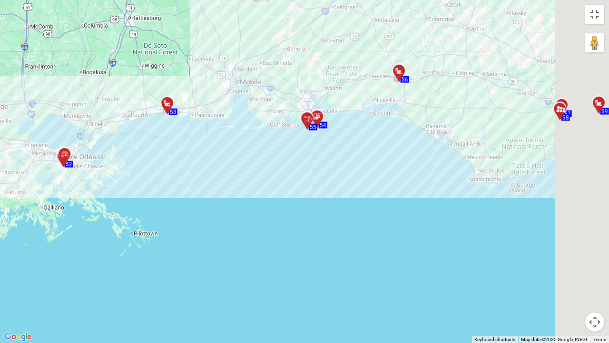
drag, startPoint x: 440, startPoint y: 158, endPoint x: 353, endPoint y: 160, distance: 87.1
click at [301, 160] on div "To activate drag with keyboard, press Alt + Enter. Once in keyboard drag state,…" at bounding box center [304, 171] width 609 height 343
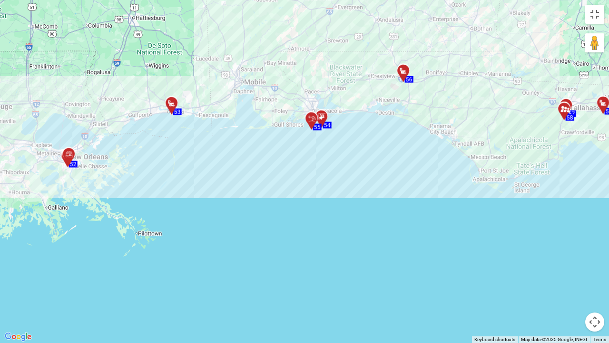
drag, startPoint x: 443, startPoint y: 160, endPoint x: 325, endPoint y: 145, distance: 119.0
click at [325, 145] on div "To activate drag with keyboard, press Alt + Enter. Once in keyboard drag state,…" at bounding box center [304, 171] width 609 height 343
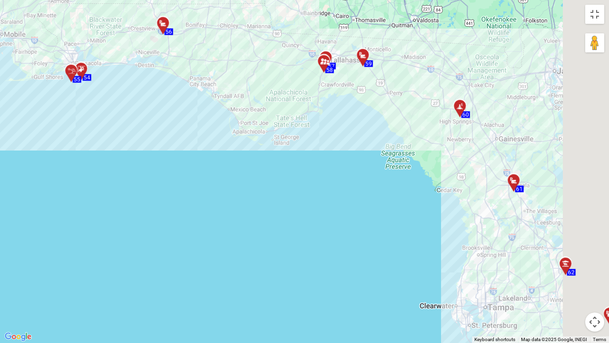
drag, startPoint x: 463, startPoint y: 157, endPoint x: 394, endPoint y: 132, distance: 72.9
click at [326, 120] on div "To activate drag with keyboard, press Alt + Enter. Once in keyboard drag state,…" at bounding box center [304, 171] width 609 height 343
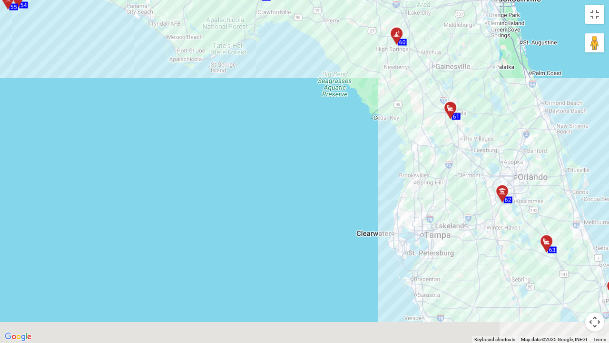
drag, startPoint x: 436, startPoint y: 206, endPoint x: 371, endPoint y: 129, distance: 100.3
click at [371, 129] on div "To activate drag with keyboard, press Alt + Enter. Once in keyboard drag state,…" at bounding box center [304, 171] width 609 height 343
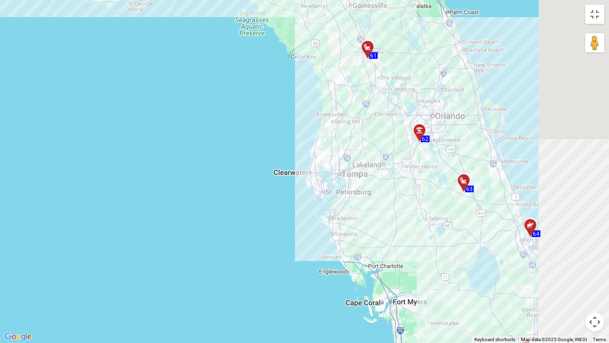
drag, startPoint x: 453, startPoint y: 204, endPoint x: 368, endPoint y: 141, distance: 105.6
click at [368, 141] on div "To activate drag with keyboard, press Alt + Enter. Once in keyboard drag state,…" at bounding box center [304, 171] width 609 height 343
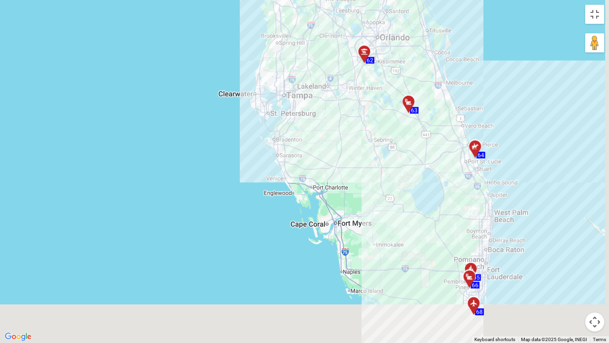
drag, startPoint x: 448, startPoint y: 217, endPoint x: 387, endPoint y: 128, distance: 108.3
click at [387, 128] on div "To activate drag with keyboard, press Alt + Enter. Once in keyboard drag state,…" at bounding box center [304, 171] width 609 height 343
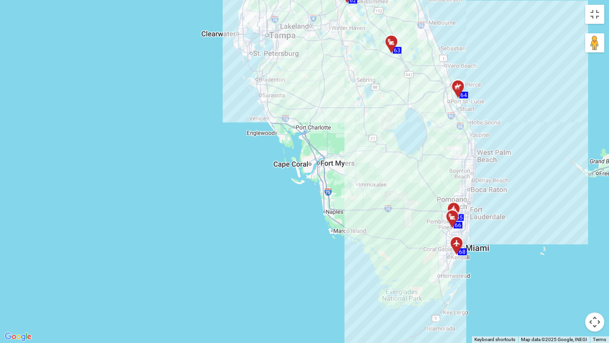
drag, startPoint x: 443, startPoint y: 199, endPoint x: 430, endPoint y: 144, distance: 56.2
click at [430, 144] on div "To activate drag with keyboard, press Alt + Enter. Once in keyboard drag state,…" at bounding box center [304, 171] width 609 height 343
click at [593, 12] on button "Toggle fullscreen view" at bounding box center [595, 14] width 19 height 19
